Goal: Transaction & Acquisition: Purchase product/service

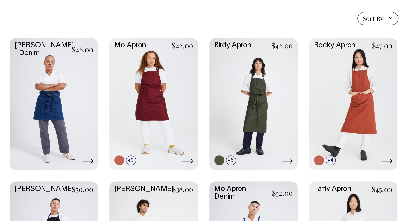
scroll to position [176, 0]
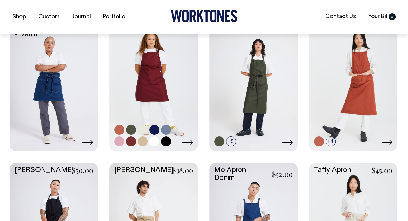
click at [131, 128] on link at bounding box center [131, 130] width 10 height 10
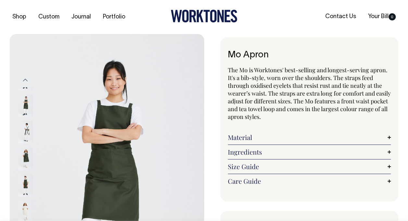
radio input "true"
select select "Olive"
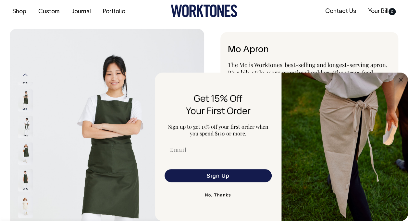
scroll to position [42, 0]
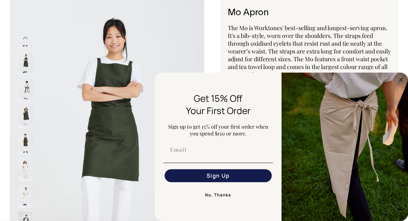
click at [218, 199] on button "No, Thanks" at bounding box center [218, 195] width 110 height 13
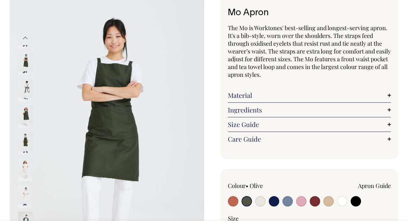
click at [25, 108] on img at bounding box center [25, 117] width 15 height 23
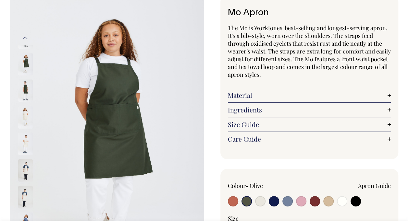
click at [259, 205] on input "radio" at bounding box center [260, 201] width 10 height 10
radio input "true"
select select "Natural"
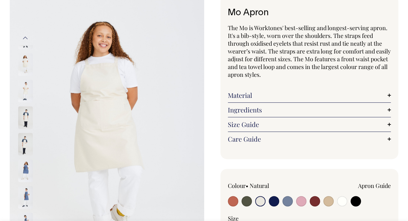
click at [342, 200] on input "radio" at bounding box center [342, 201] width 10 height 10
radio input "true"
select select "Off-White"
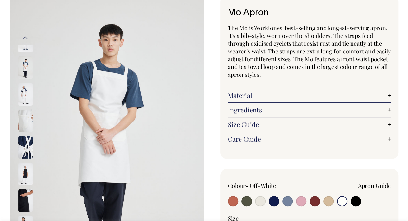
click at [259, 197] on input "radio" at bounding box center [260, 201] width 10 height 10
radio input "true"
select select "Natural"
